Goal: Transaction & Acquisition: Subscribe to service/newsletter

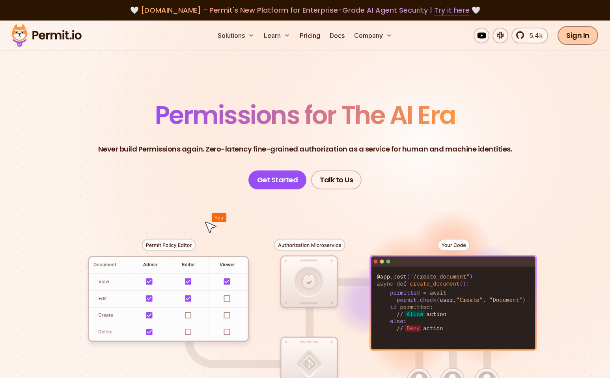
click at [566, 30] on link "Sign In" at bounding box center [578, 35] width 41 height 19
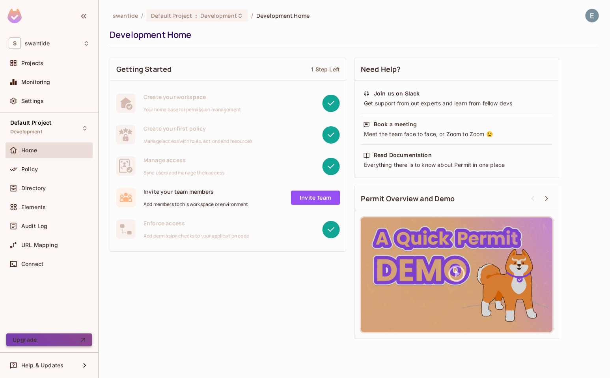
click at [60, 337] on button "Upgrade" at bounding box center [49, 339] width 86 height 13
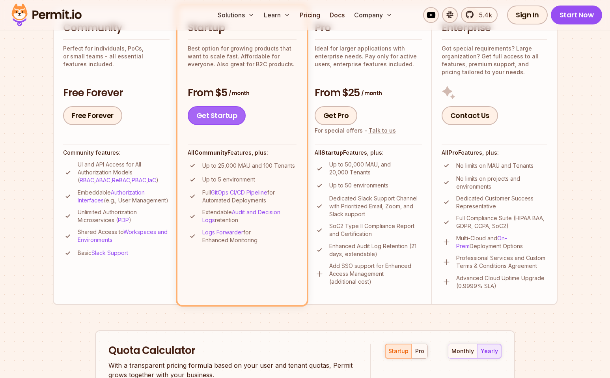
scroll to position [211, 0]
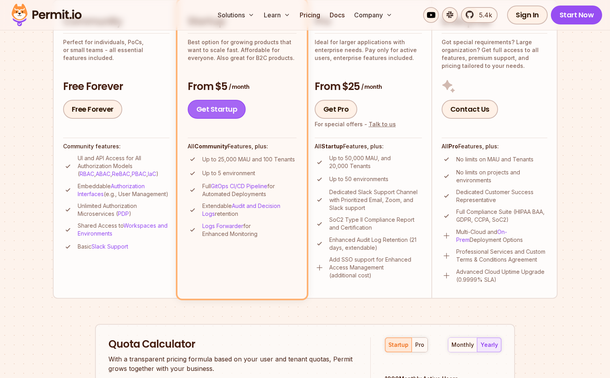
click at [212, 114] on link "Get Startup" at bounding box center [217, 109] width 58 height 19
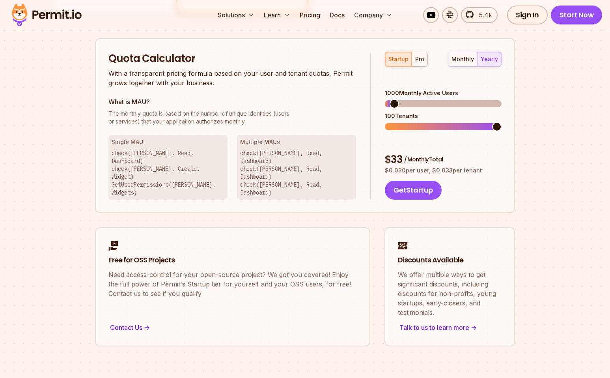
scroll to position [503, 0]
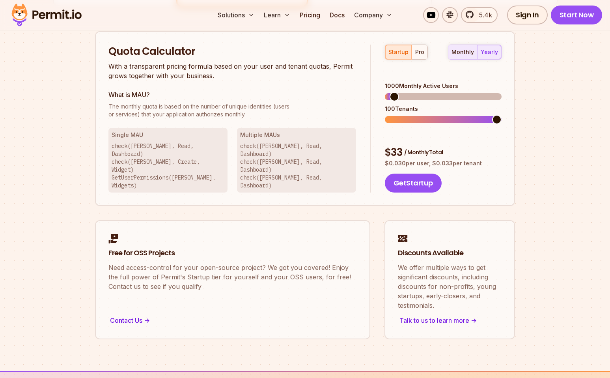
click at [457, 48] on div "monthly" at bounding box center [462, 52] width 22 height 8
click at [385, 115] on span at bounding box center [389, 119] width 9 height 9
click at [410, 173] on button "Get Startup" at bounding box center [413, 182] width 57 height 19
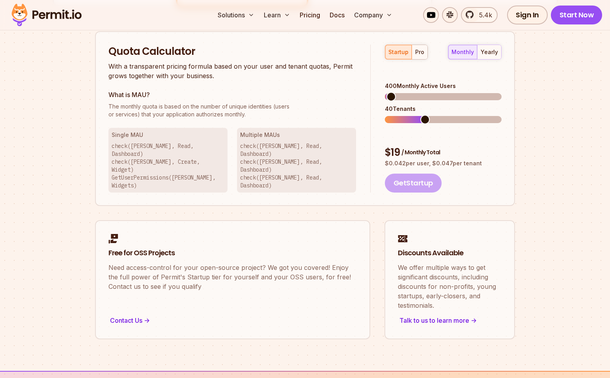
click at [386, 92] on span at bounding box center [390, 96] width 9 height 9
click at [429, 173] on button "Get Startup" at bounding box center [413, 182] width 57 height 19
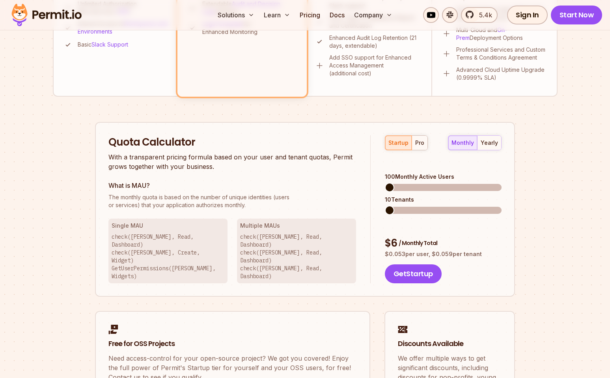
scroll to position [507, 0]
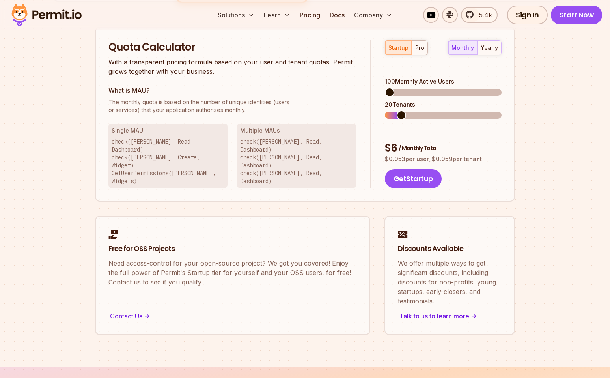
click at [397, 110] on span at bounding box center [401, 114] width 9 height 9
click at [403, 110] on span at bounding box center [401, 114] width 9 height 9
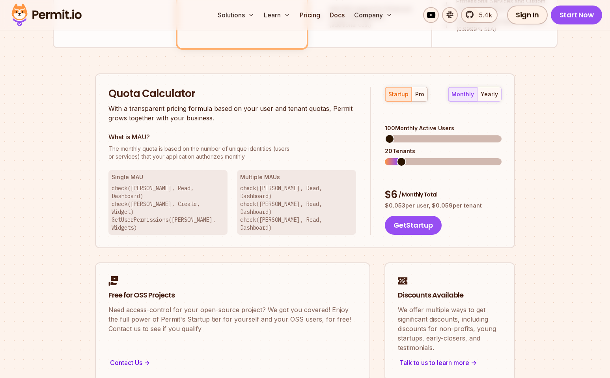
scroll to position [488, 0]
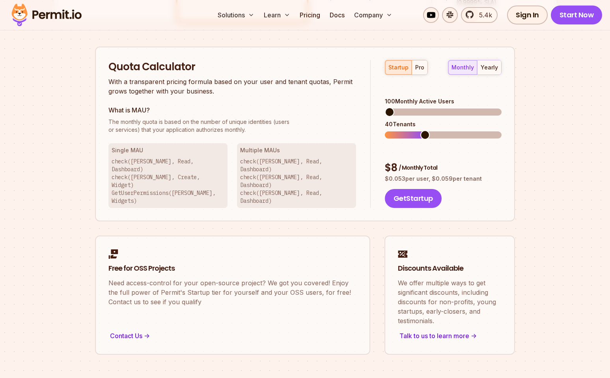
click at [423, 130] on span at bounding box center [424, 134] width 9 height 9
click at [410, 130] on span at bounding box center [413, 134] width 9 height 9
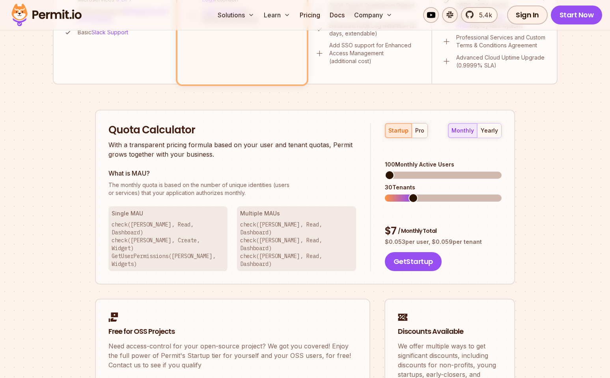
scroll to position [425, 0]
drag, startPoint x: 418, startPoint y: 237, endPoint x: 425, endPoint y: 237, distance: 6.7
click at [425, 252] on button "Get Startup" at bounding box center [413, 261] width 57 height 19
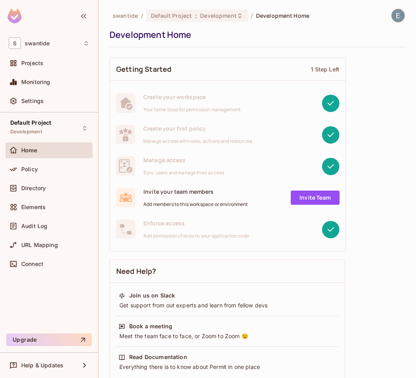
click at [397, 17] on img at bounding box center [398, 15] width 13 height 13
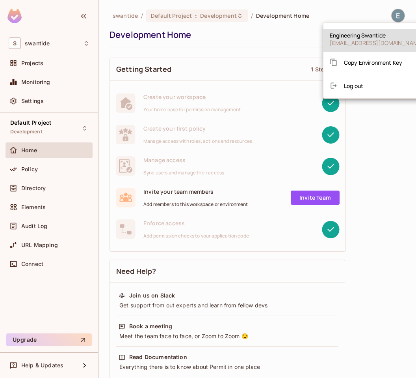
click at [278, 37] on div at bounding box center [208, 189] width 416 height 378
